Goal: Find specific page/section: Find specific page/section

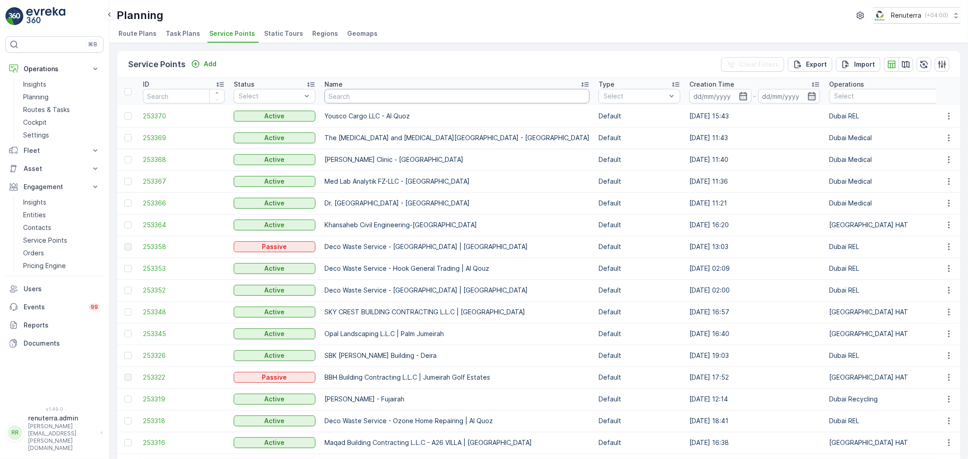
click at [348, 94] on input "text" at bounding box center [456, 96] width 265 height 15
type input "italian"
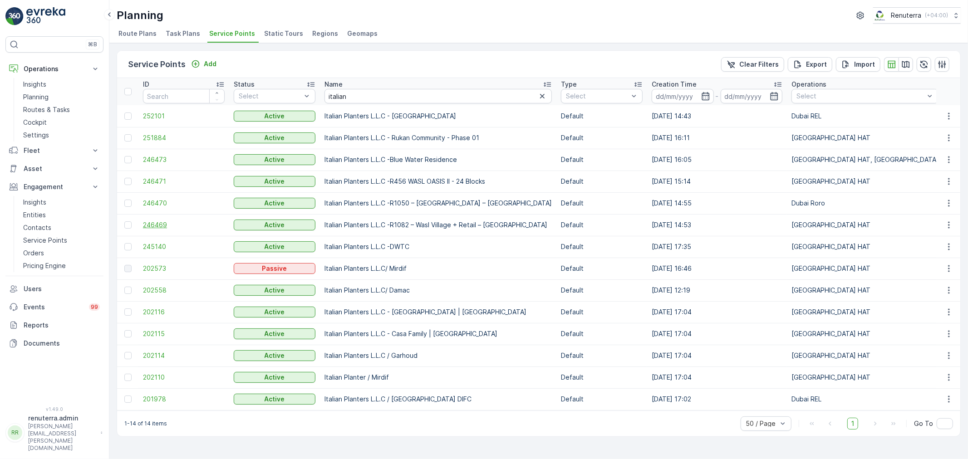
click at [157, 221] on span "246469" at bounding box center [184, 225] width 82 height 9
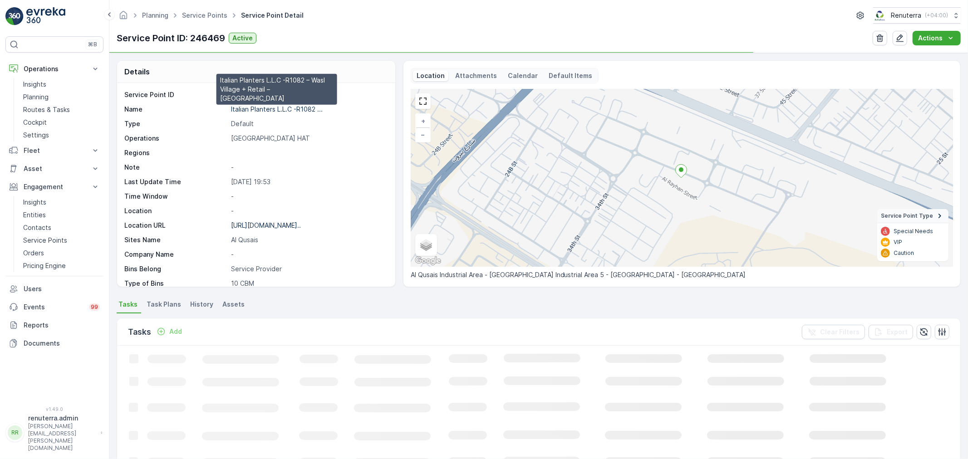
click at [259, 110] on p "Italian Planters L.L.C -R1082 ..." at bounding box center [277, 109] width 92 height 8
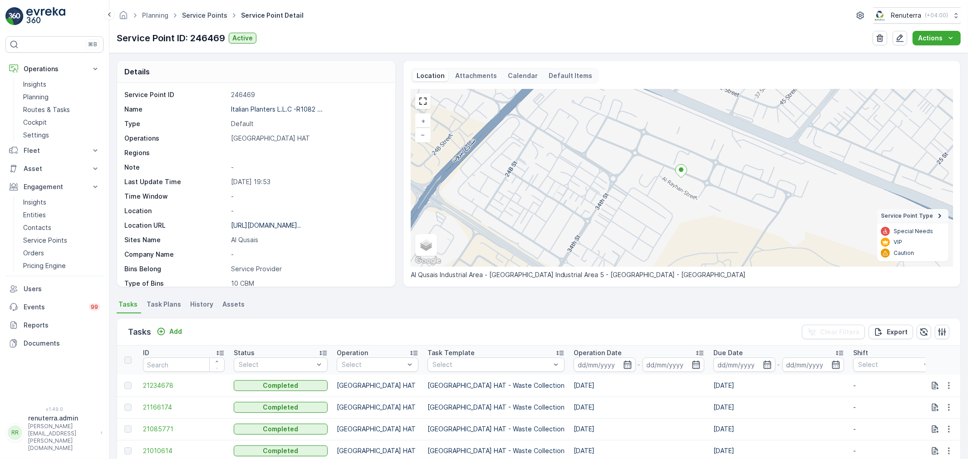
click at [204, 15] on link "Service Points" at bounding box center [204, 15] width 45 height 8
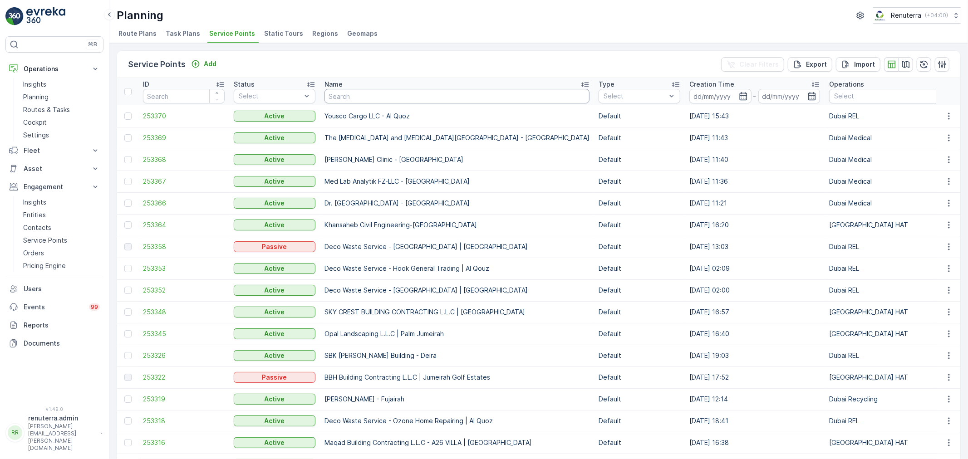
click at [368, 99] on input "text" at bounding box center [456, 96] width 265 height 15
type input "italian"
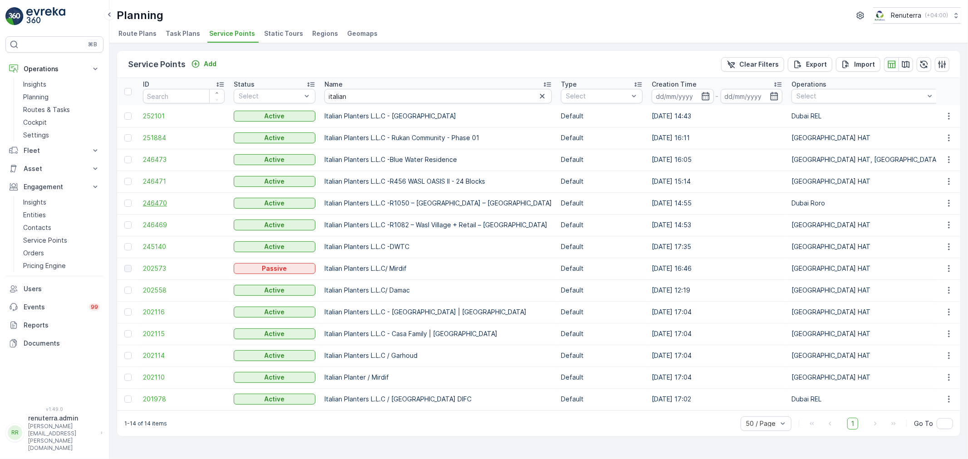
click at [165, 203] on span "246470" at bounding box center [184, 203] width 82 height 9
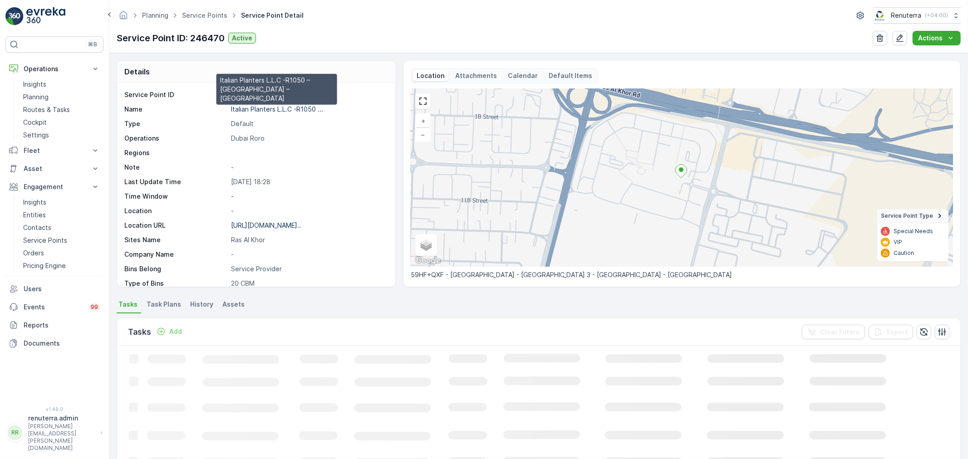
click at [246, 109] on p "Italian Planters L.L.C -R1050 ..." at bounding box center [277, 109] width 92 height 8
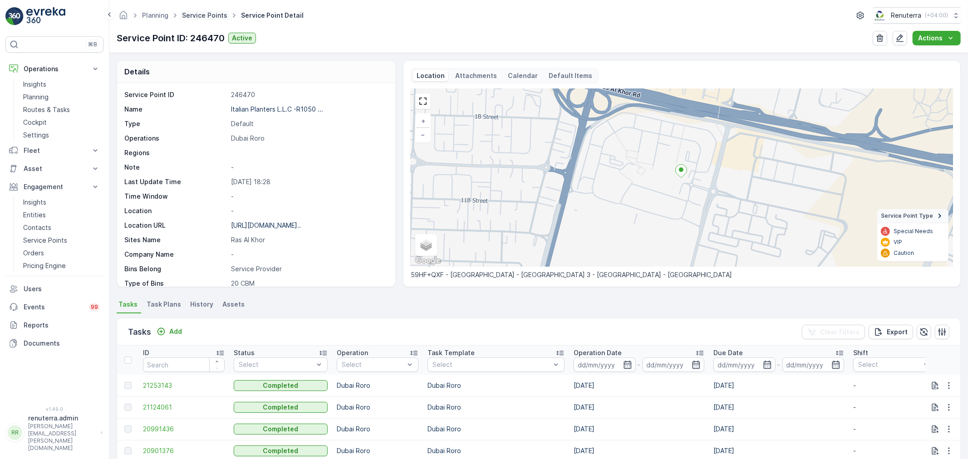
click at [203, 16] on link "Service Points" at bounding box center [204, 15] width 45 height 8
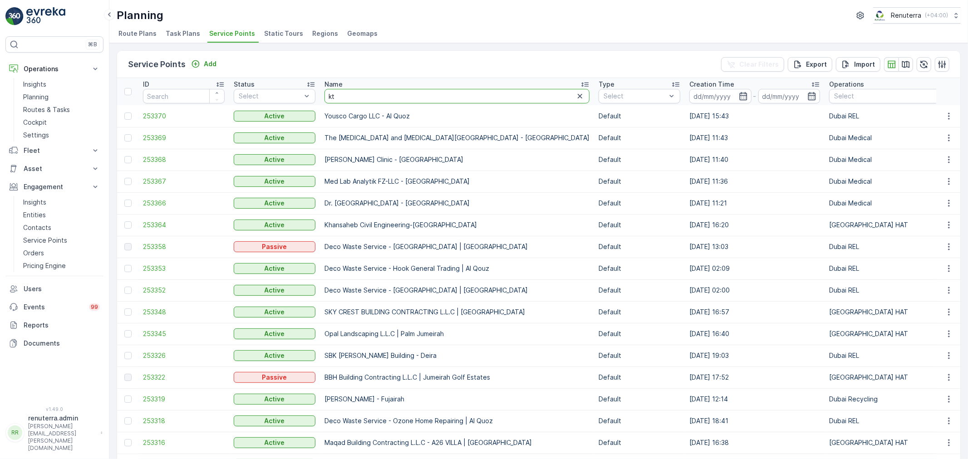
type input "ktc"
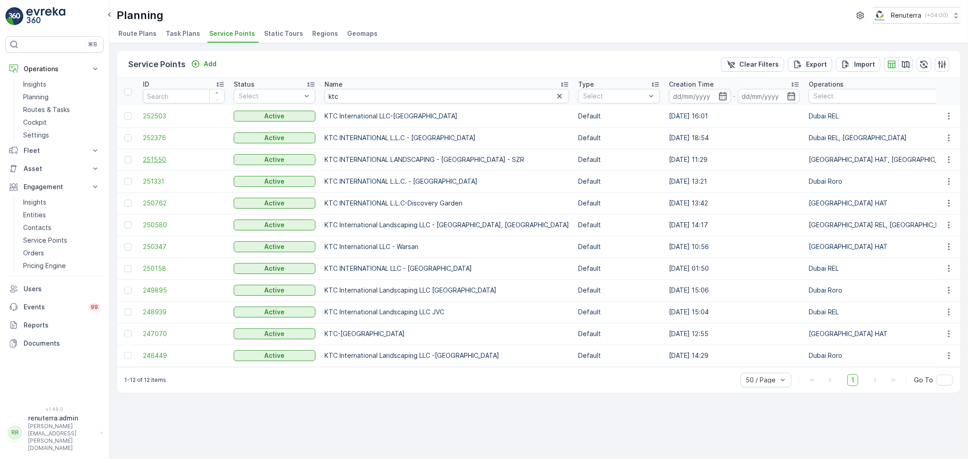
click at [146, 159] on span "251550" at bounding box center [184, 159] width 82 height 9
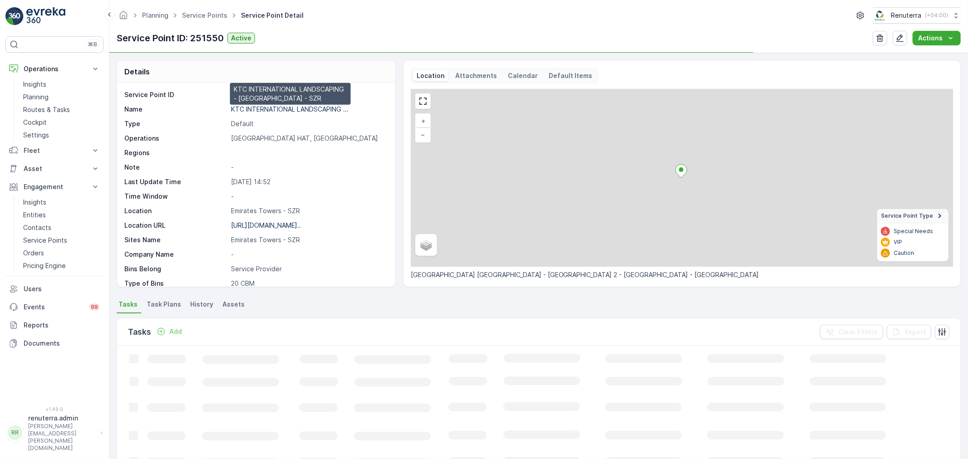
click at [265, 110] on p "KTC INTERNATIONAL LANDSCAPING ..." at bounding box center [290, 109] width 118 height 8
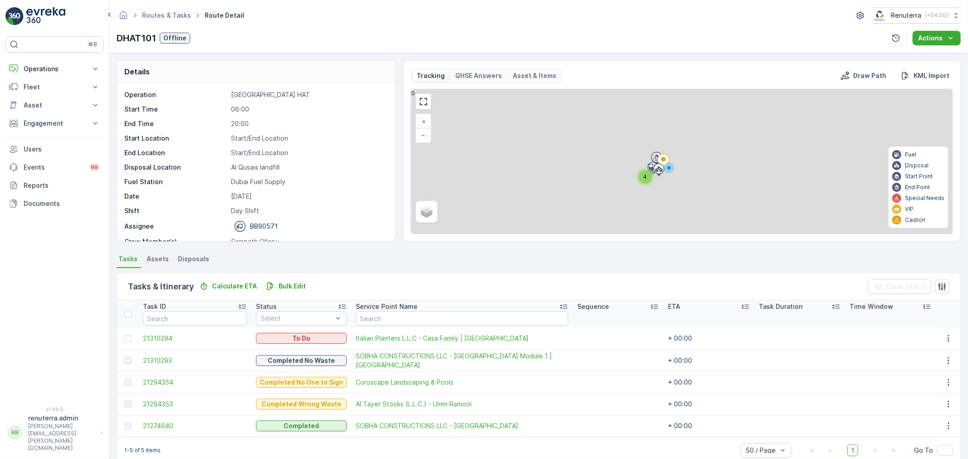
scroll to position [29, 0]
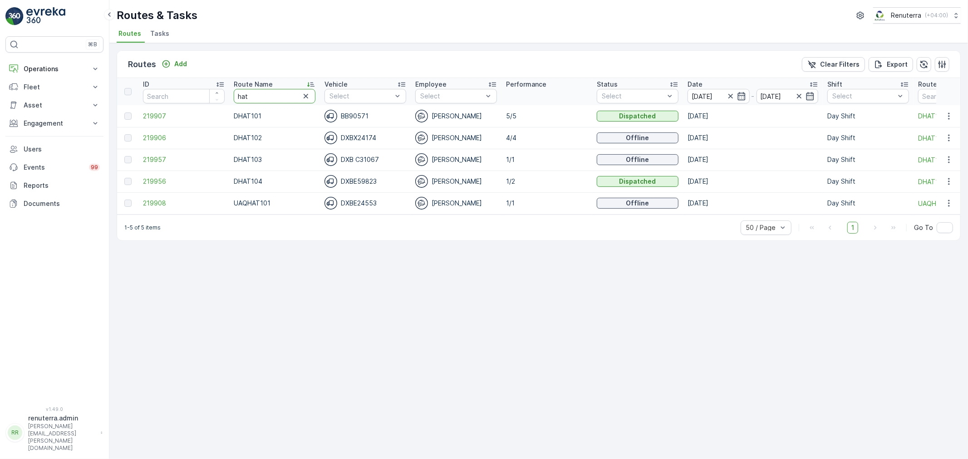
drag, startPoint x: 259, startPoint y: 95, endPoint x: 224, endPoint y: 86, distance: 36.5
click at [224, 86] on tr "ID Route Name hat Vehicle Select Employee Select Performance Status Select Date…" at bounding box center [573, 91] width 912 height 27
type input "roro"
